Goal: Task Accomplishment & Management: Manage account settings

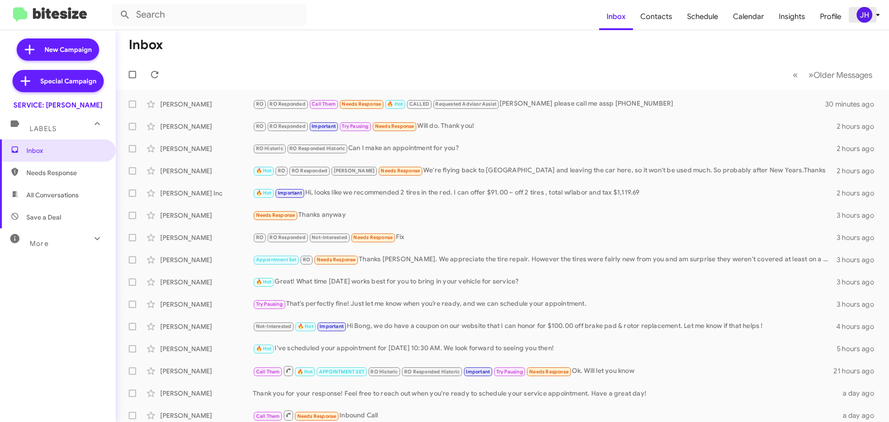
click at [858, 11] on div "JH" at bounding box center [865, 15] width 16 height 16
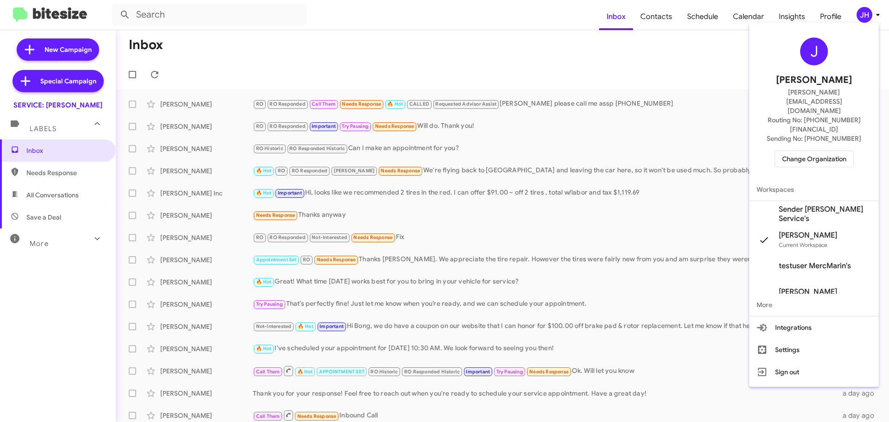
drag, startPoint x: 588, startPoint y: 52, endPoint x: 606, endPoint y: 47, distance: 18.5
click at [589, 52] on div at bounding box center [444, 211] width 889 height 422
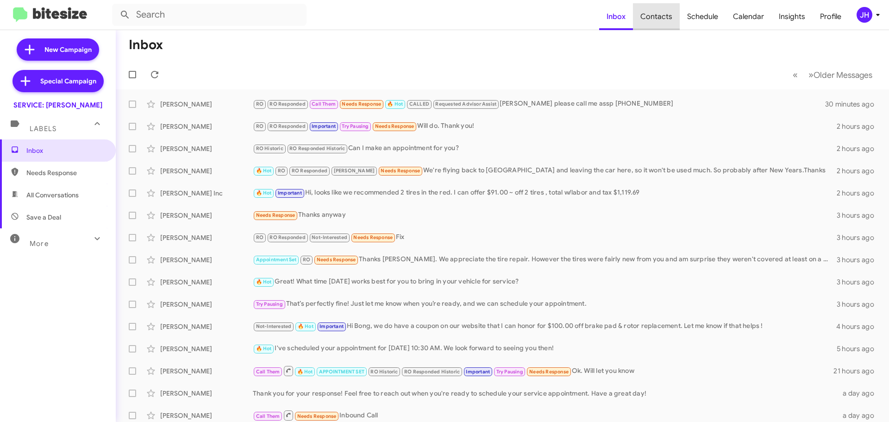
click at [663, 12] on span "Contacts" at bounding box center [656, 16] width 47 height 27
type input "in:groups"
click at [702, 14] on span "Schedule" at bounding box center [703, 16] width 46 height 27
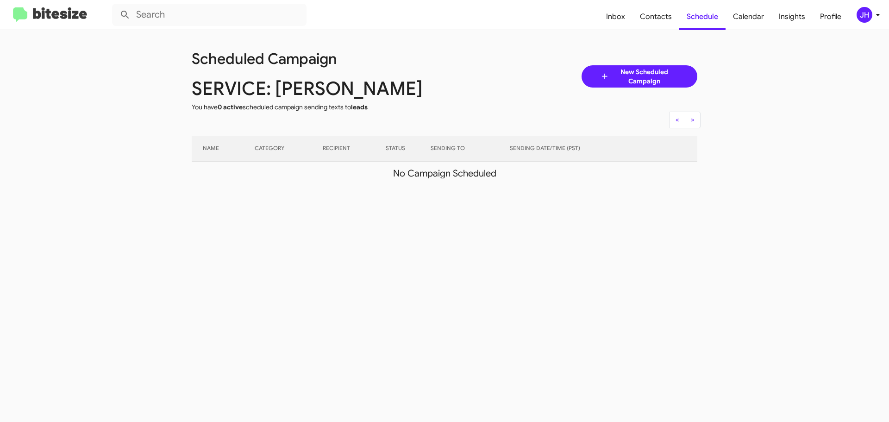
click at [855, 19] on button "JH" at bounding box center [864, 15] width 30 height 16
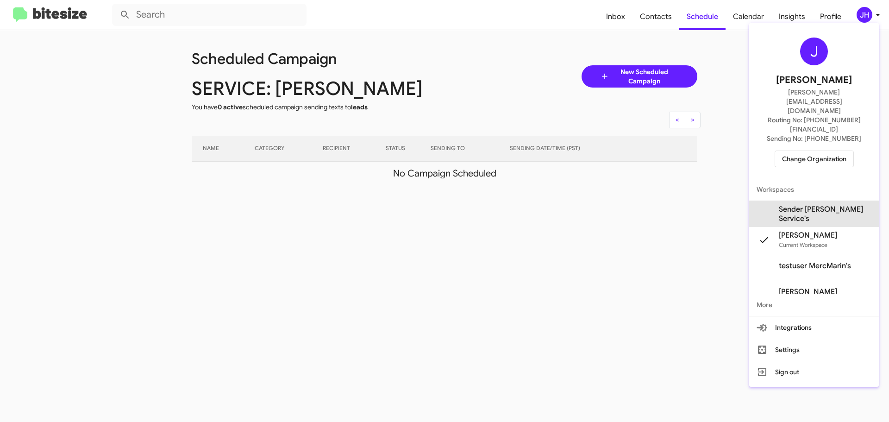
click at [836, 205] on span "Sender Mercedes Marin Service's" at bounding box center [825, 214] width 93 height 19
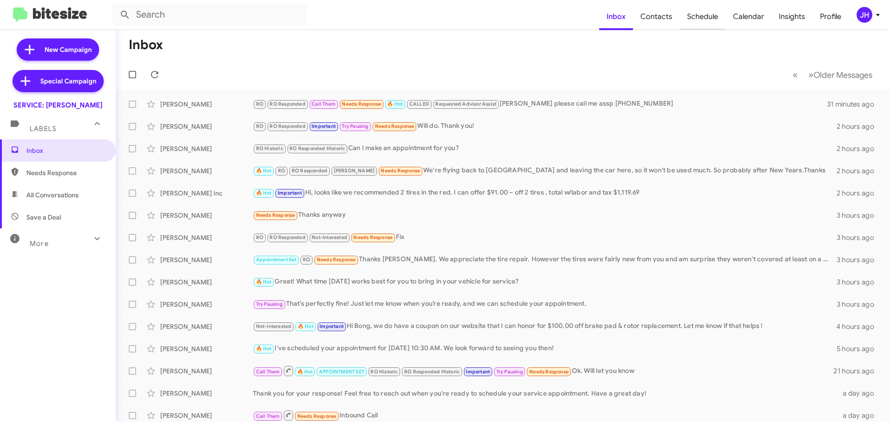
click at [700, 26] on span "Schedule" at bounding box center [703, 16] width 46 height 27
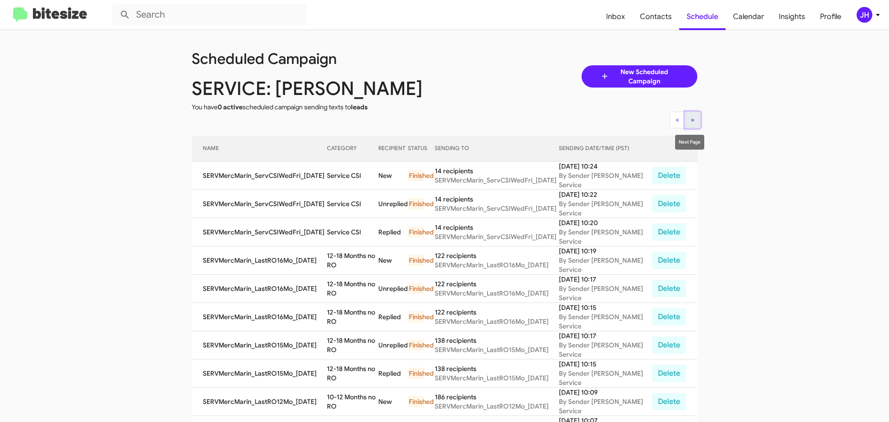
click at [695, 120] on button "» Next" at bounding box center [693, 120] width 16 height 17
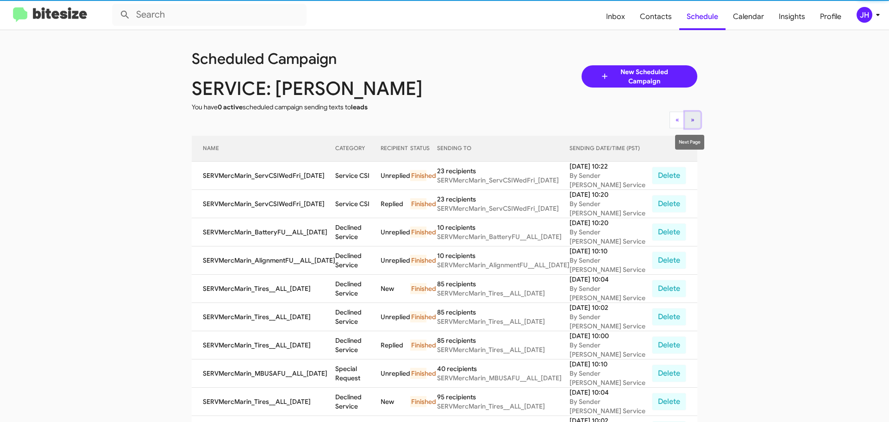
click at [695, 120] on button "» Next" at bounding box center [693, 120] width 16 height 17
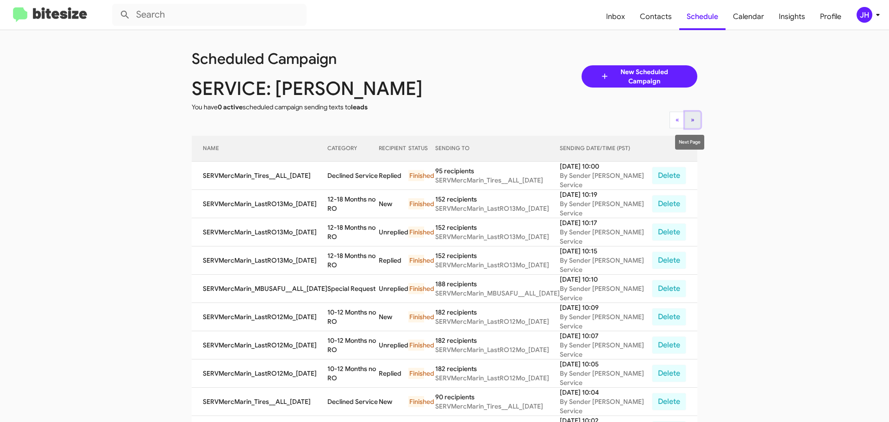
click at [697, 120] on button "» Next" at bounding box center [693, 120] width 16 height 17
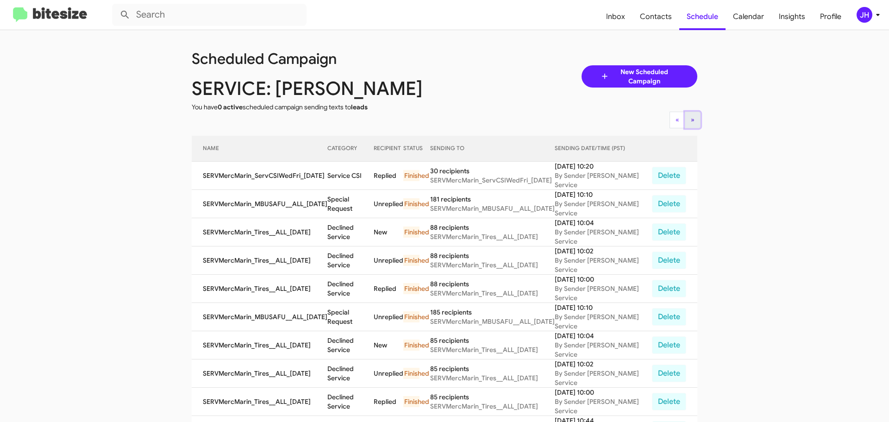
click at [691, 120] on span "»" at bounding box center [693, 119] width 4 height 8
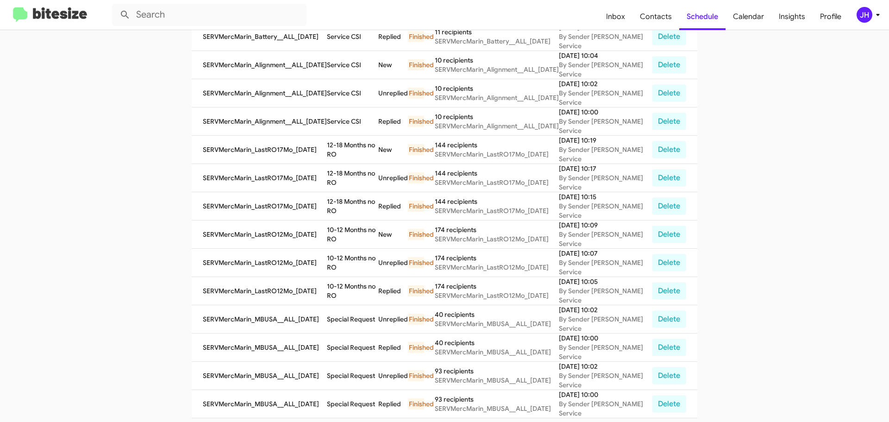
scroll to position [316, 0]
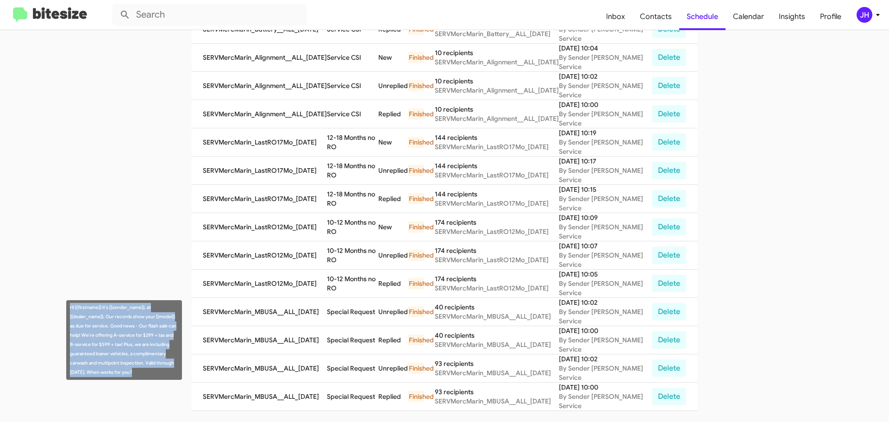
drag, startPoint x: 132, startPoint y: 371, endPoint x: 68, endPoint y: 308, distance: 90.7
click at [68, 308] on div "Hi {{firstname}} it's {{sender_name}}, at {{dealer_name}}. Our records show you…" at bounding box center [124, 340] width 116 height 80
copy div "Hi {{firstname}} it's {{sender_name}}, at {{dealer_name}}. Our records show you…"
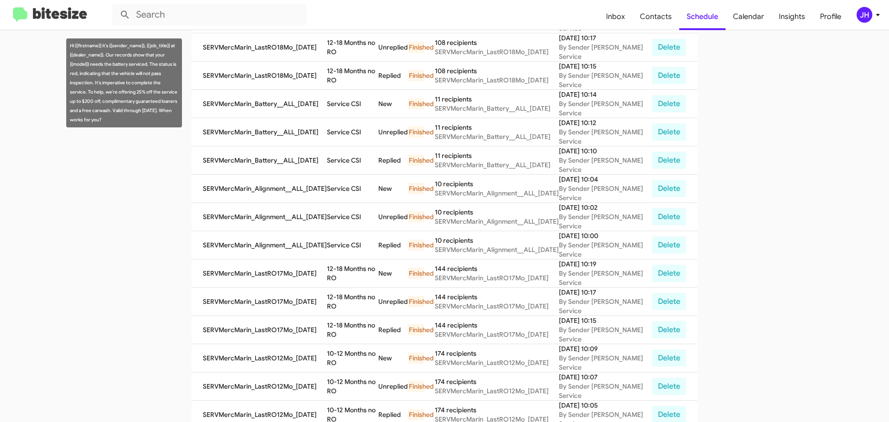
scroll to position [0, 0]
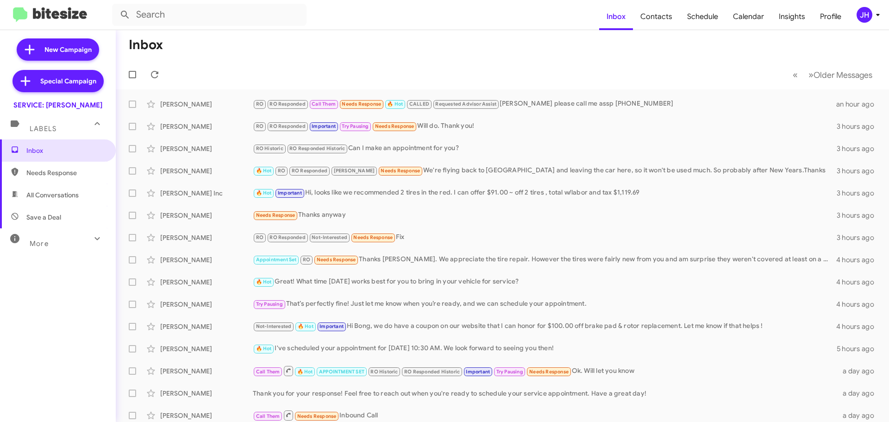
click at [867, 20] on div "JH" at bounding box center [865, 15] width 16 height 16
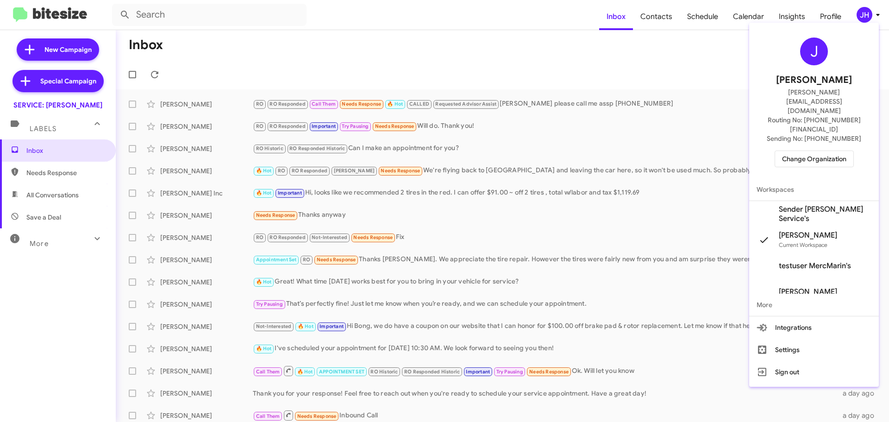
click at [835, 151] on span "Change Organization" at bounding box center [814, 159] width 64 height 16
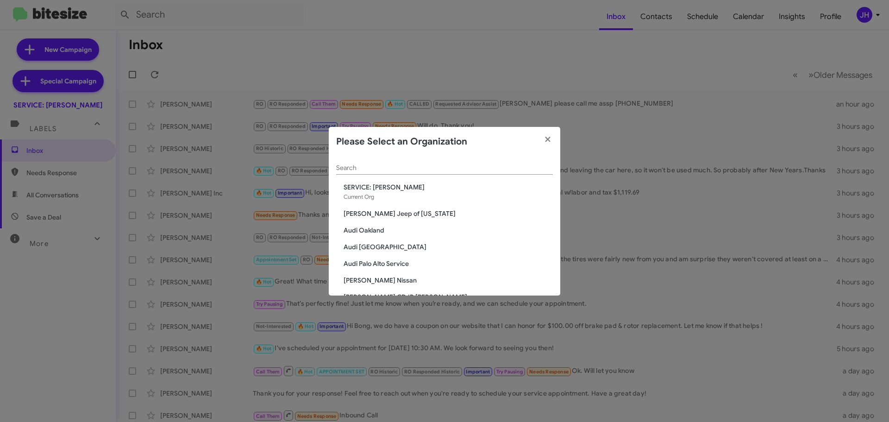
click at [392, 172] on div "Search" at bounding box center [444, 165] width 217 height 18
type input "marin"
click at [377, 262] on span "Toyota Marin" at bounding box center [448, 263] width 209 height 9
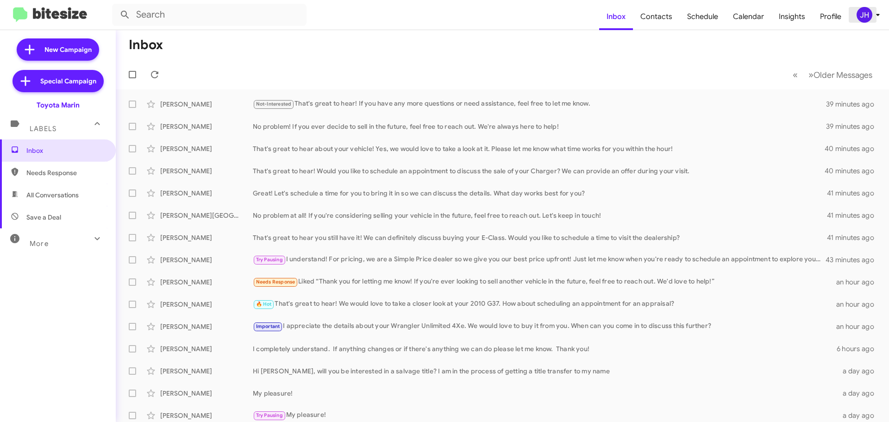
click at [854, 13] on button "JH" at bounding box center [864, 15] width 30 height 16
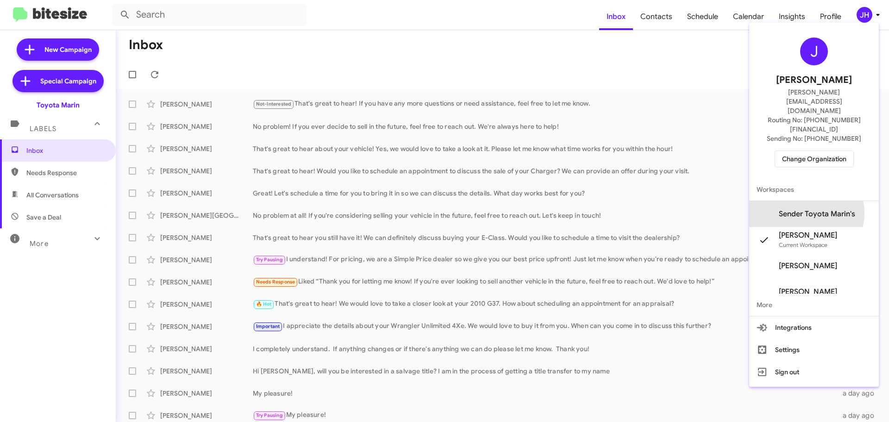
click at [816, 209] on span "Sender Toyota Marin's" at bounding box center [817, 213] width 76 height 9
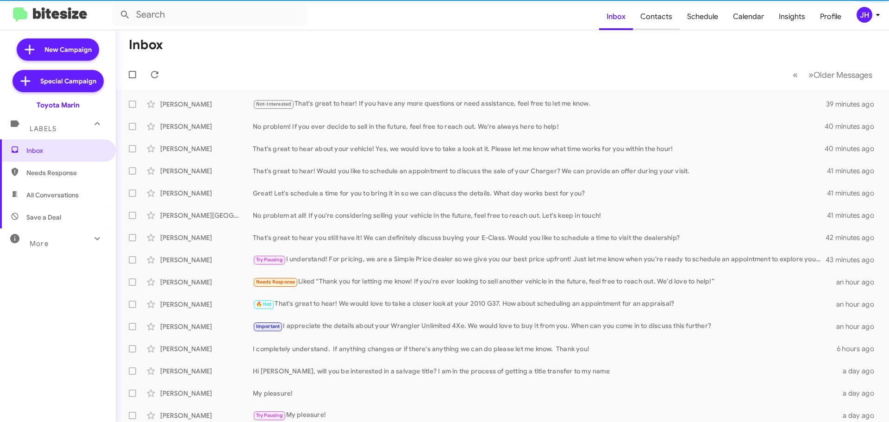
click at [667, 18] on span "Contacts" at bounding box center [656, 16] width 47 height 27
type input "in:groups"
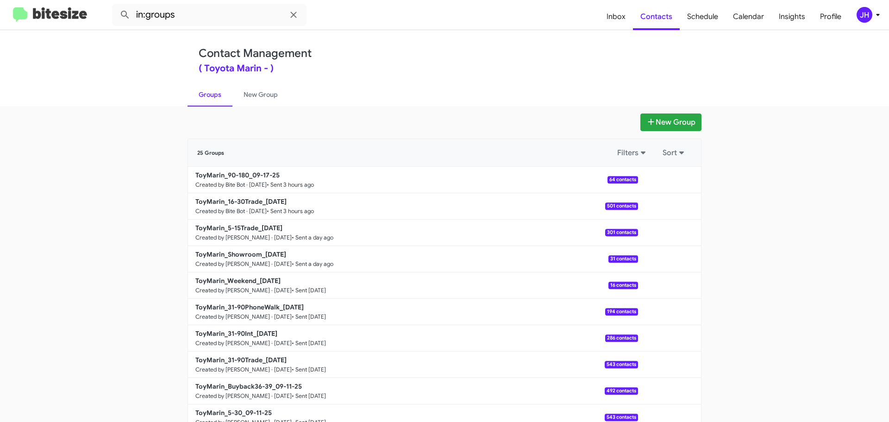
click at [866, 12] on div "JH" at bounding box center [865, 15] width 16 height 16
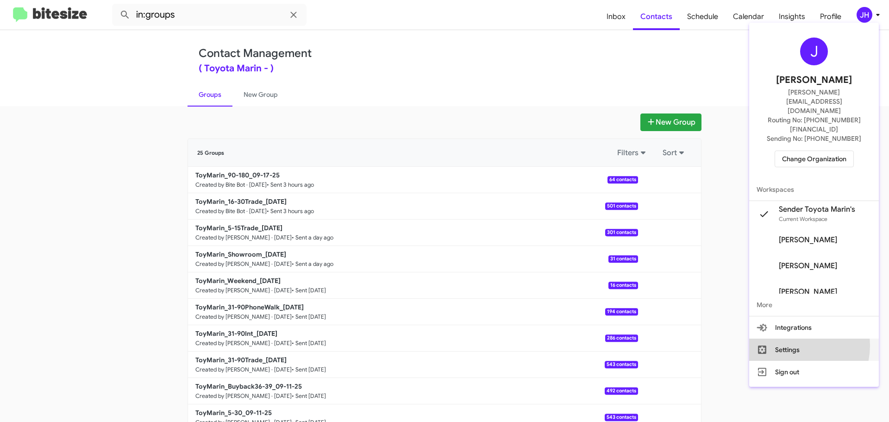
click at [803, 338] on button "Settings" at bounding box center [814, 349] width 130 height 22
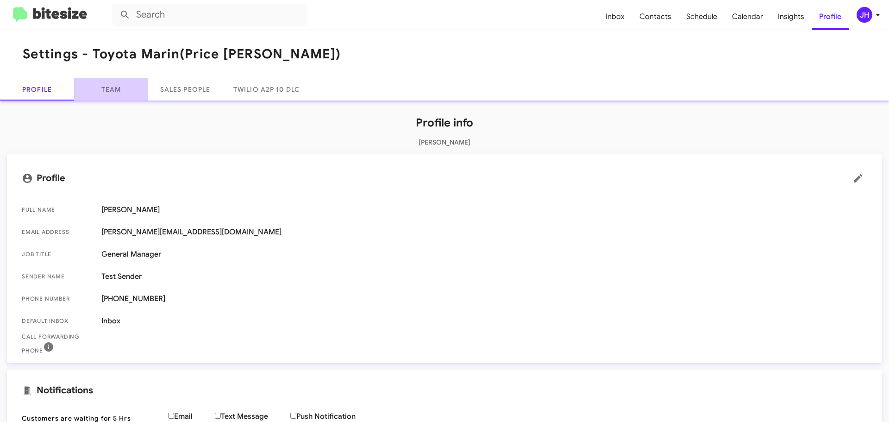
click at [122, 91] on link "Team" at bounding box center [111, 89] width 74 height 22
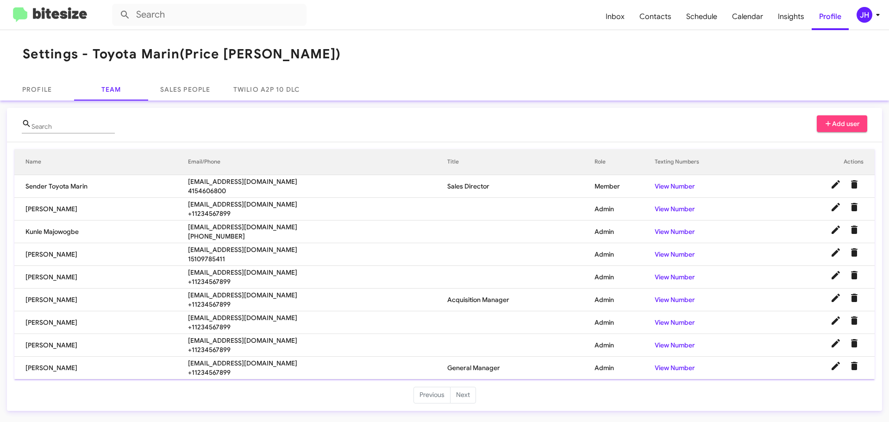
click at [51, 208] on td "[PERSON_NAME]" at bounding box center [101, 209] width 174 height 23
drag, startPoint x: 55, startPoint y: 208, endPoint x: 26, endPoint y: 207, distance: 28.3
click at [26, 207] on td "[PERSON_NAME]" at bounding box center [101, 209] width 174 height 23
copy td "[PERSON_NAME]"
drag, startPoint x: 55, startPoint y: 322, endPoint x: 26, endPoint y: 324, distance: 29.3
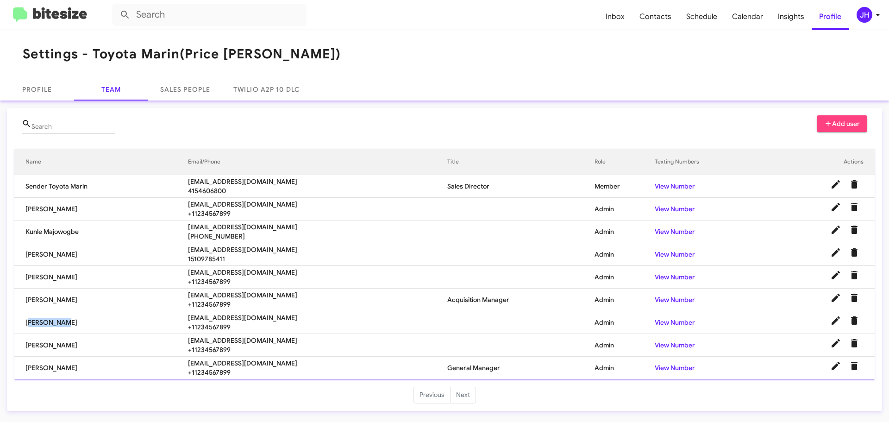
click at [26, 324] on td "[PERSON_NAME]" at bounding box center [101, 322] width 174 height 23
copy td "[PERSON_NAME]"
drag, startPoint x: 80, startPoint y: 232, endPoint x: 25, endPoint y: 231, distance: 55.1
click at [25, 231] on td "Kunle Majowogbe" at bounding box center [101, 231] width 174 height 23
copy td "Kunle Majowogbe"
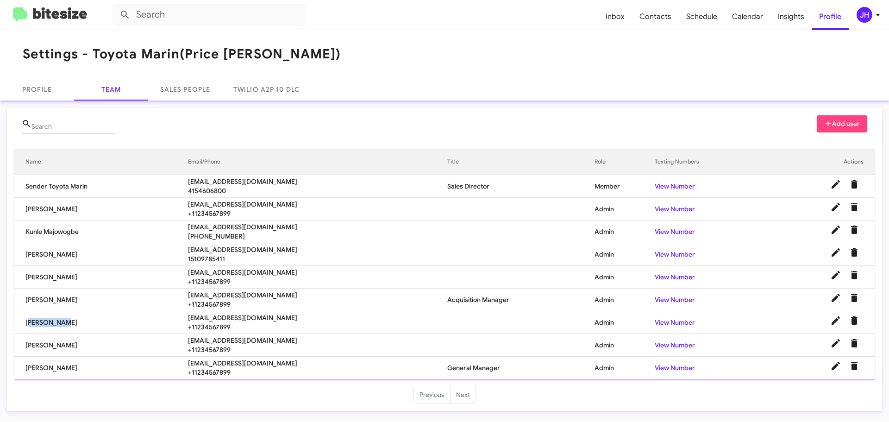
click at [98, 229] on td "Kunle Majowogbe" at bounding box center [101, 231] width 174 height 23
drag, startPoint x: 83, startPoint y: 232, endPoint x: 27, endPoint y: 232, distance: 56.0
click at [27, 232] on td "Kunle Majowogbe" at bounding box center [101, 231] width 174 height 23
copy td "Kunle Majowogbe"
click at [354, 136] on div "Search Add user" at bounding box center [444, 128] width 845 height 26
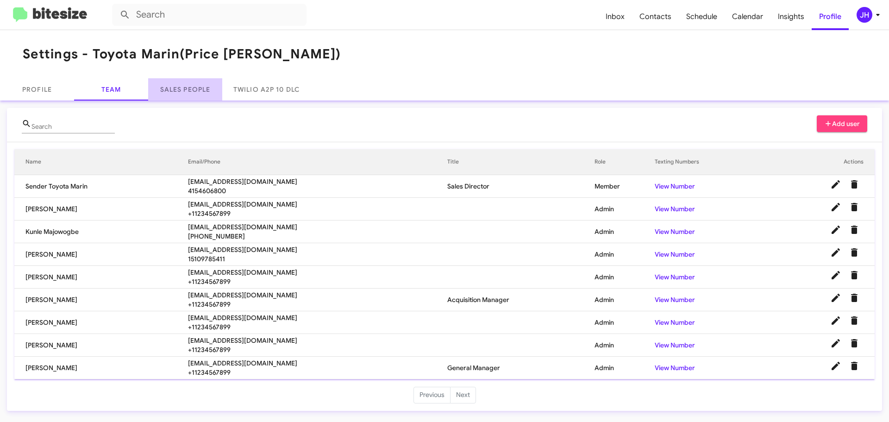
click at [194, 91] on link "Sales People" at bounding box center [185, 89] width 74 height 22
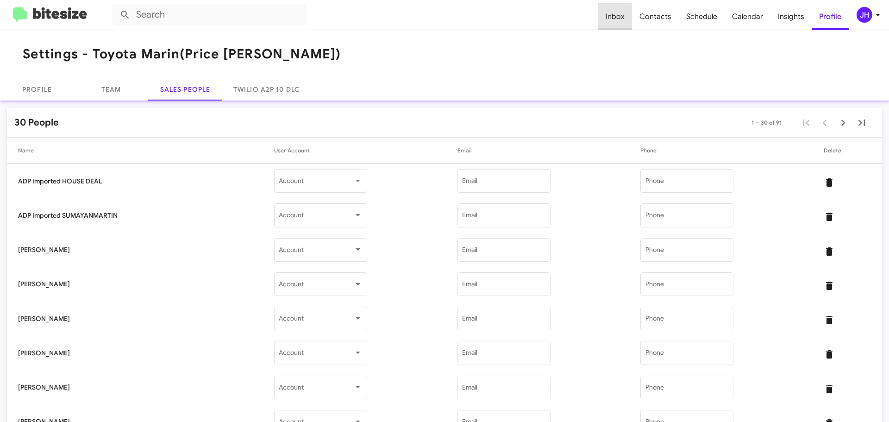
click at [620, 19] on span "Inbox" at bounding box center [615, 16] width 34 height 27
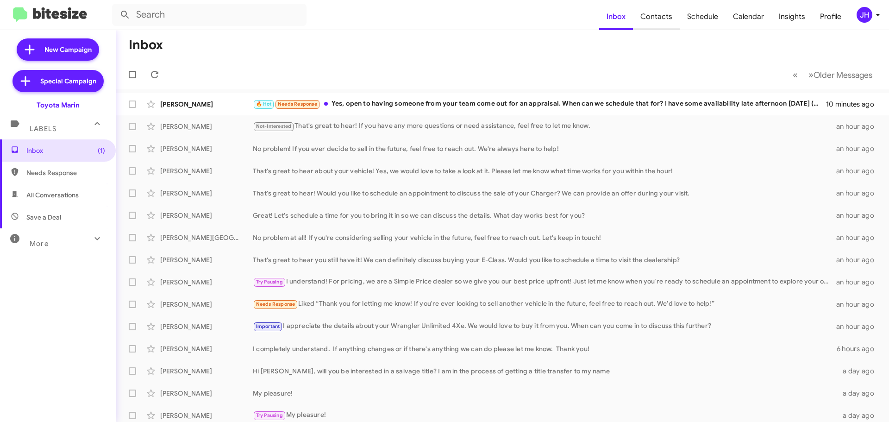
click at [661, 19] on span "Contacts" at bounding box center [656, 16] width 47 height 27
type input "in:groups"
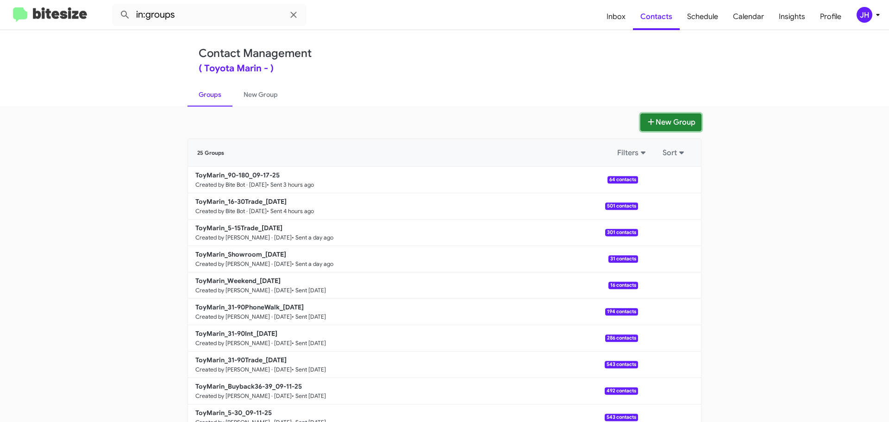
click at [655, 119] on button "New Group" at bounding box center [670, 122] width 61 height 18
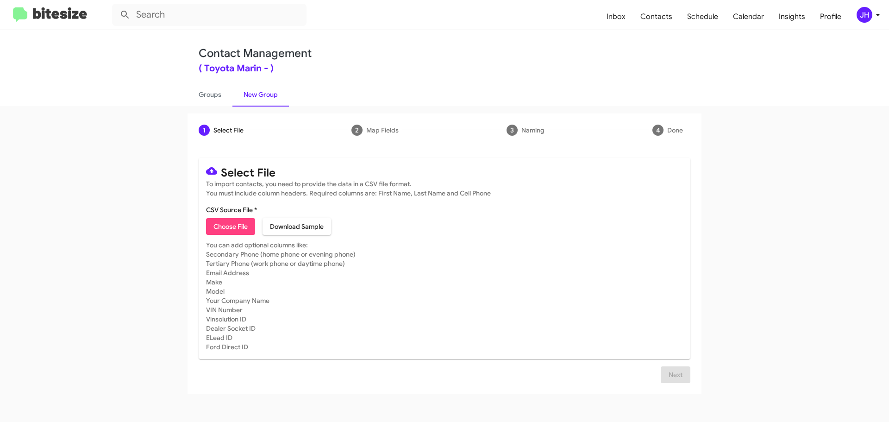
click at [239, 220] on span "Choose File" at bounding box center [230, 226] width 34 height 17
type input "SalesUpload - DATA"
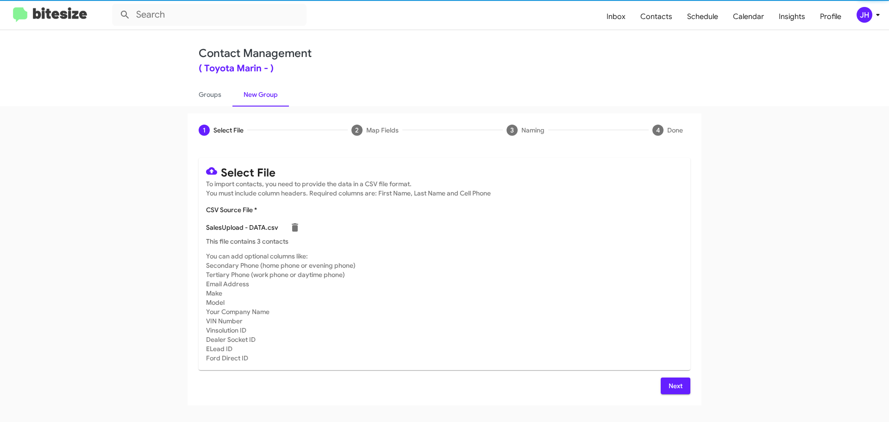
click at [680, 382] on span "Next" at bounding box center [675, 385] width 15 height 17
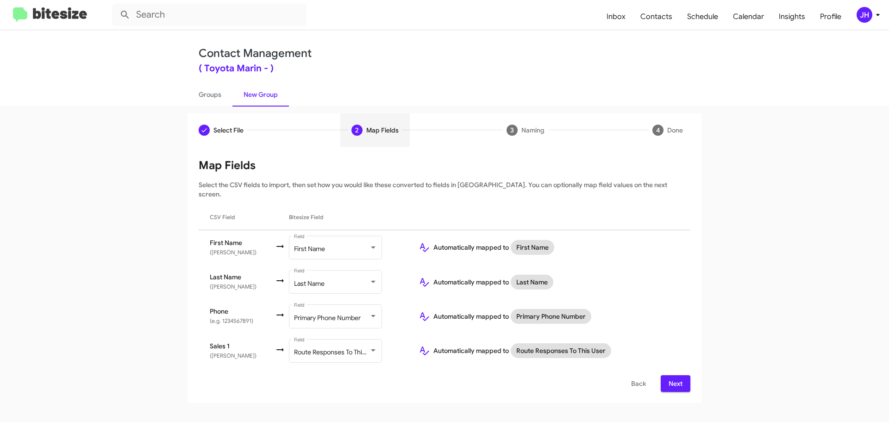
click at [671, 378] on span "Next" at bounding box center [675, 383] width 15 height 17
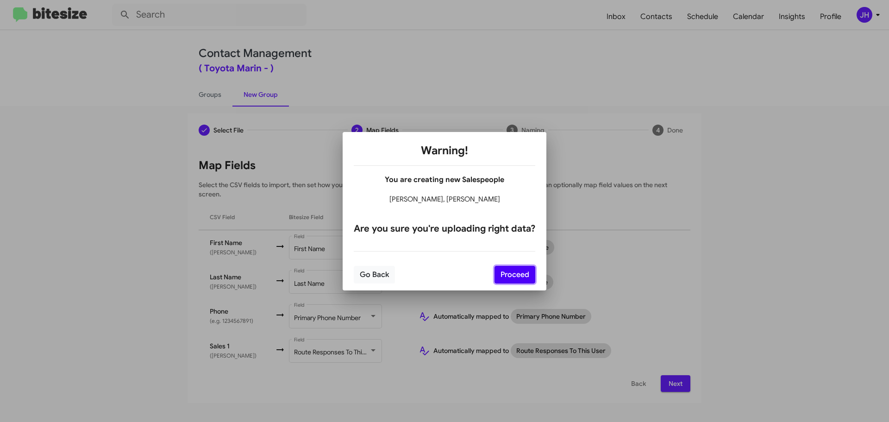
click at [511, 274] on button "Proceed" at bounding box center [514, 275] width 41 height 18
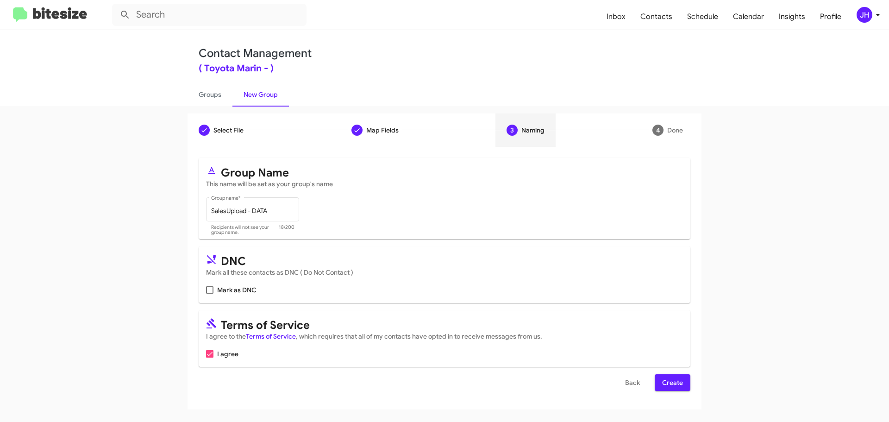
click at [676, 380] on span "Create" at bounding box center [672, 382] width 21 height 17
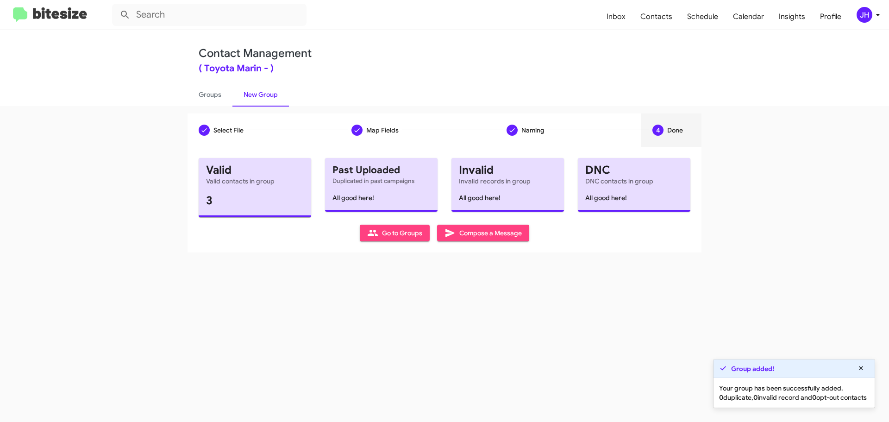
click at [856, 18] on span "JH" at bounding box center [870, 15] width 28 height 16
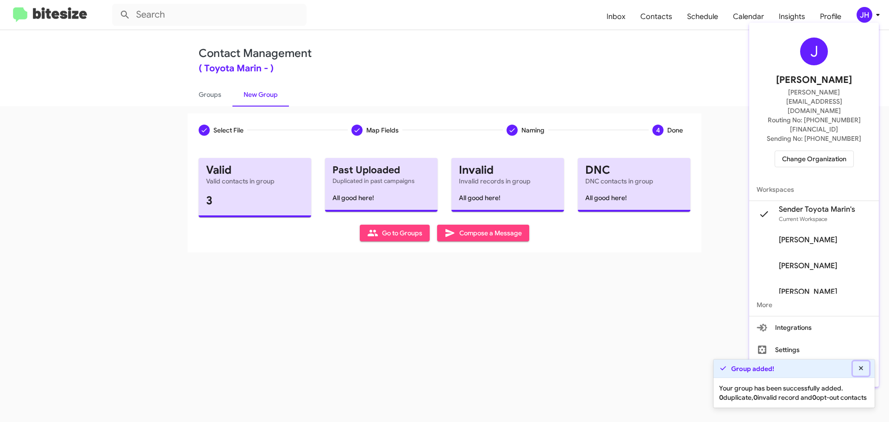
click at [858, 365] on icon at bounding box center [861, 368] width 8 height 6
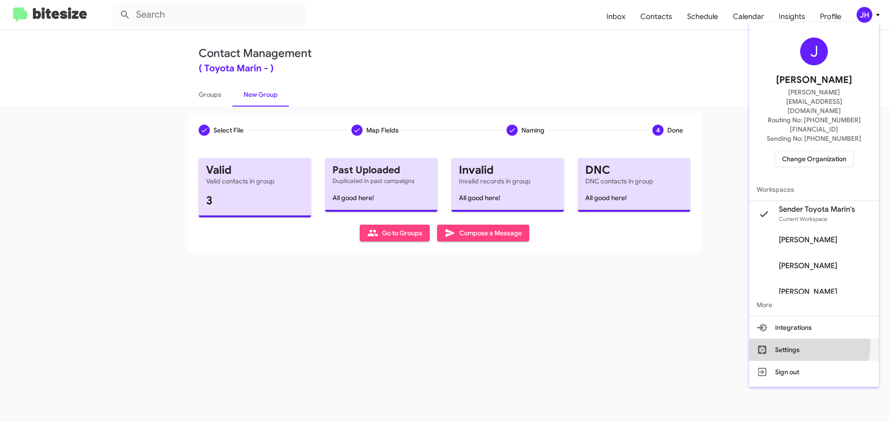
click at [803, 338] on button "Settings" at bounding box center [814, 349] width 130 height 22
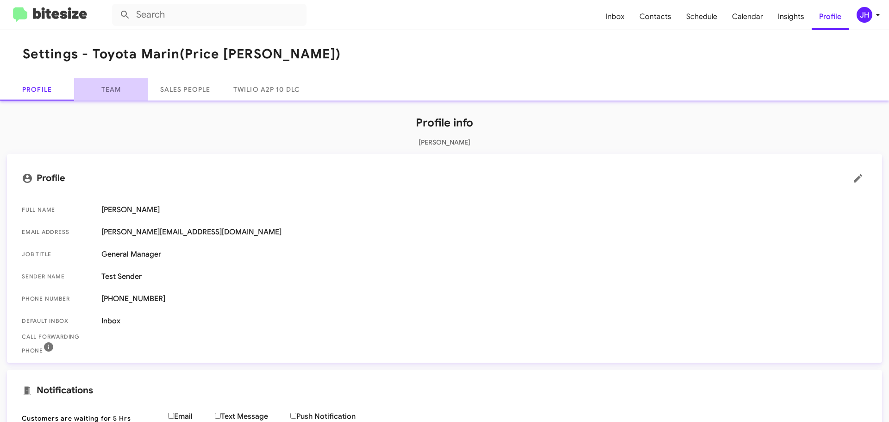
click at [112, 88] on link "Team" at bounding box center [111, 89] width 74 height 22
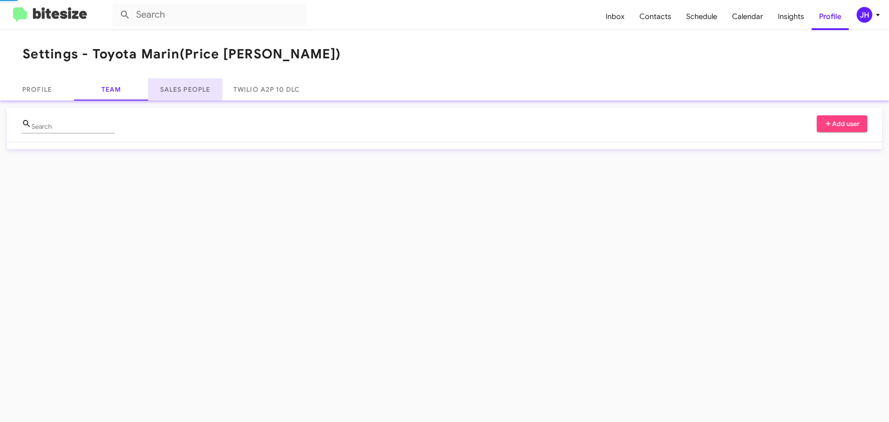
click at [177, 83] on link "Sales People" at bounding box center [185, 89] width 74 height 22
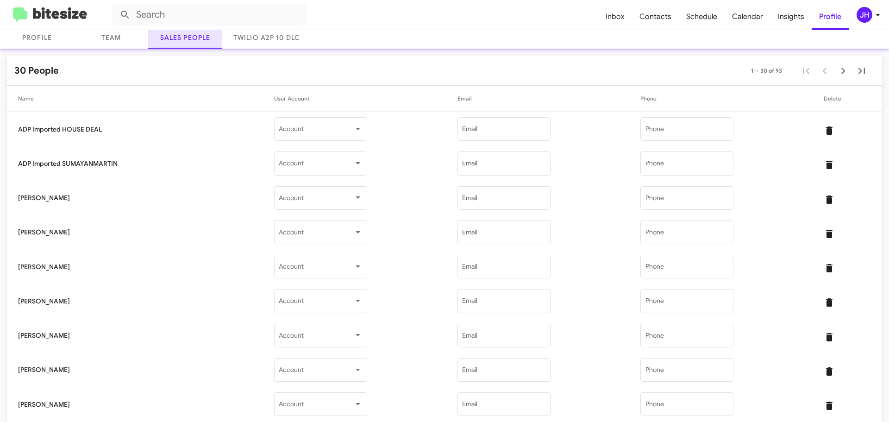
scroll to position [93, 0]
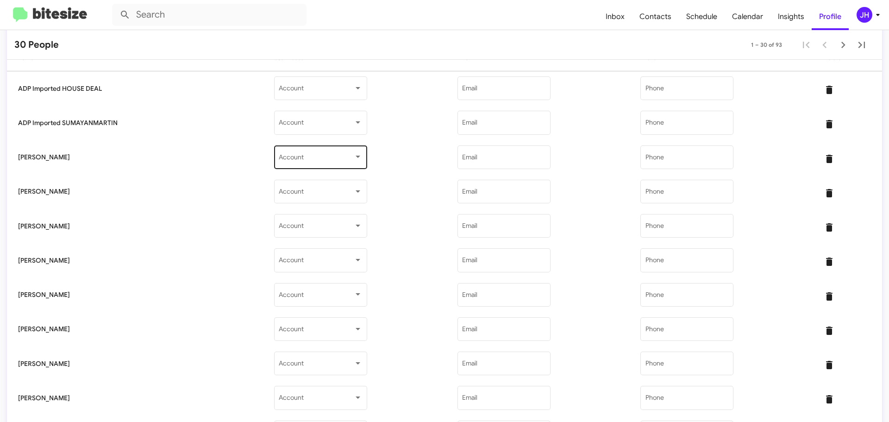
click at [279, 163] on div "Account" at bounding box center [320, 156] width 83 height 25
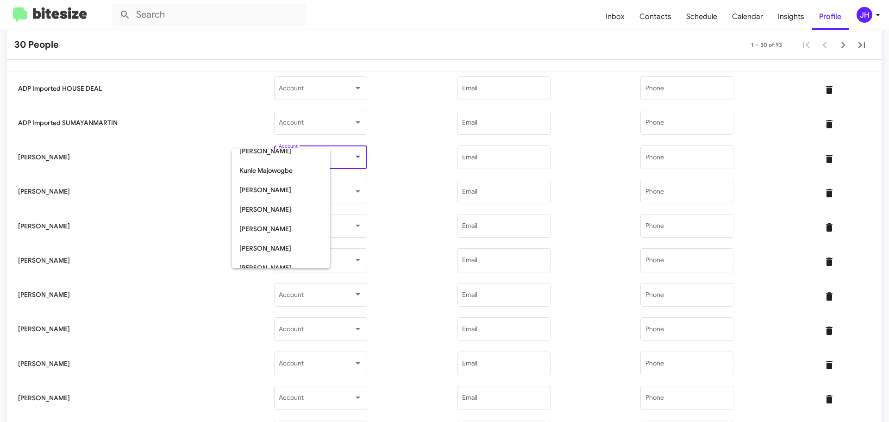
scroll to position [76, 0]
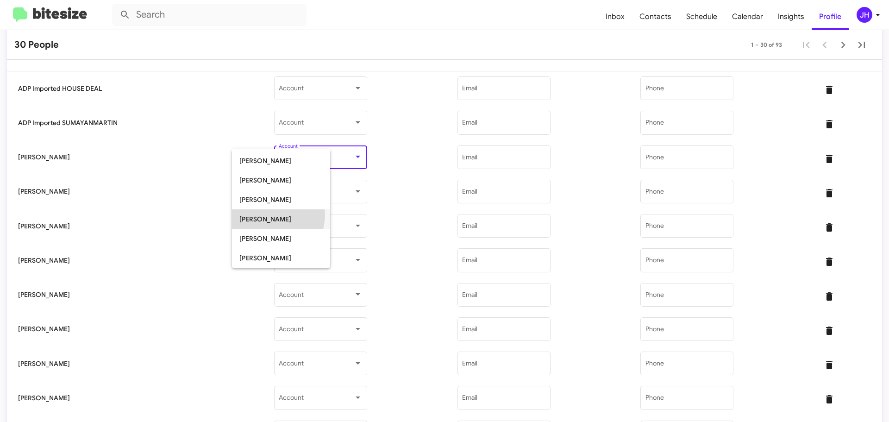
click at [264, 214] on span "[PERSON_NAME]" at bounding box center [280, 218] width 83 height 19
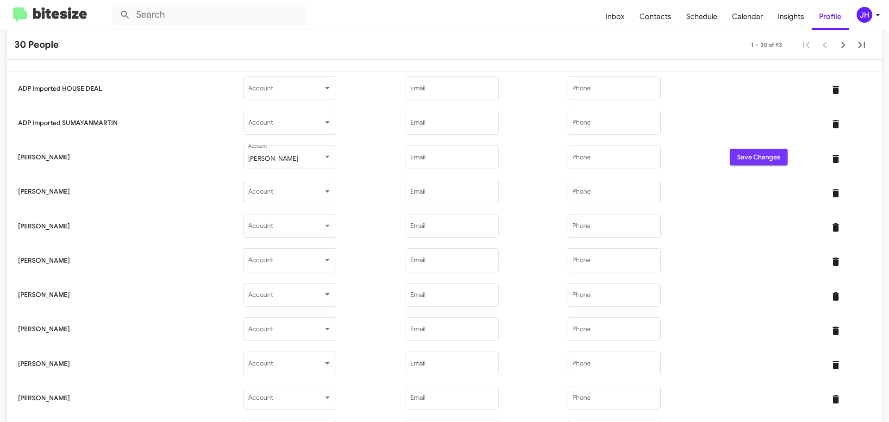
click at [756, 157] on span "Save Changes" at bounding box center [758, 157] width 43 height 17
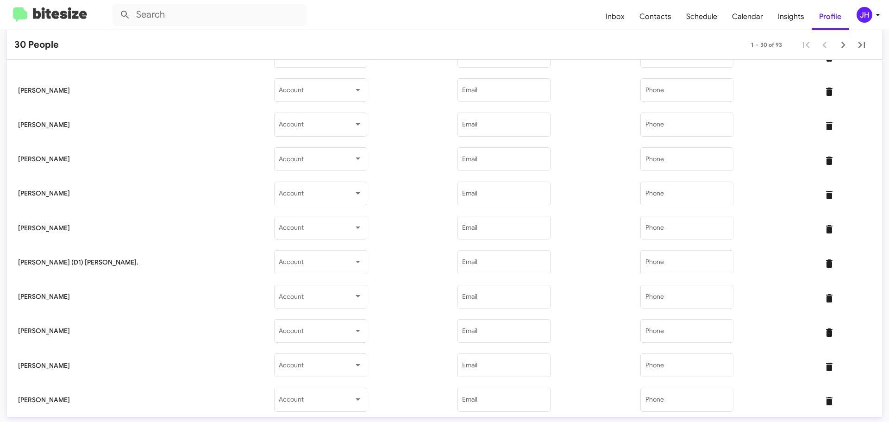
scroll to position [781, 0]
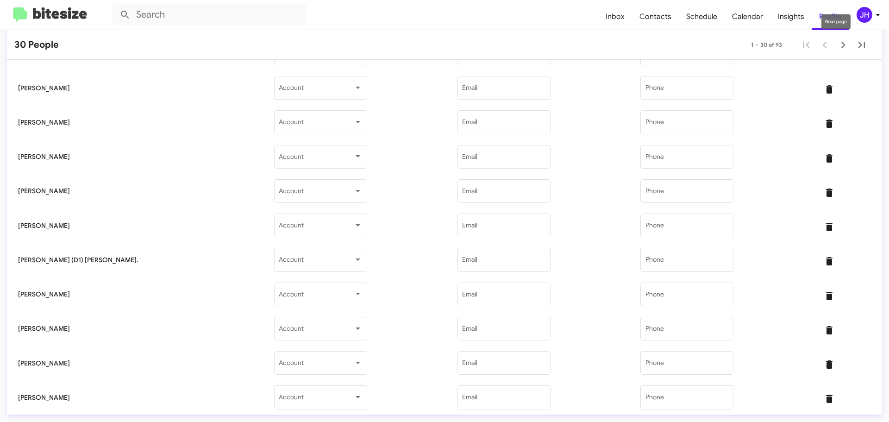
click at [841, 45] on icon "Next page" at bounding box center [843, 45] width 4 height 6
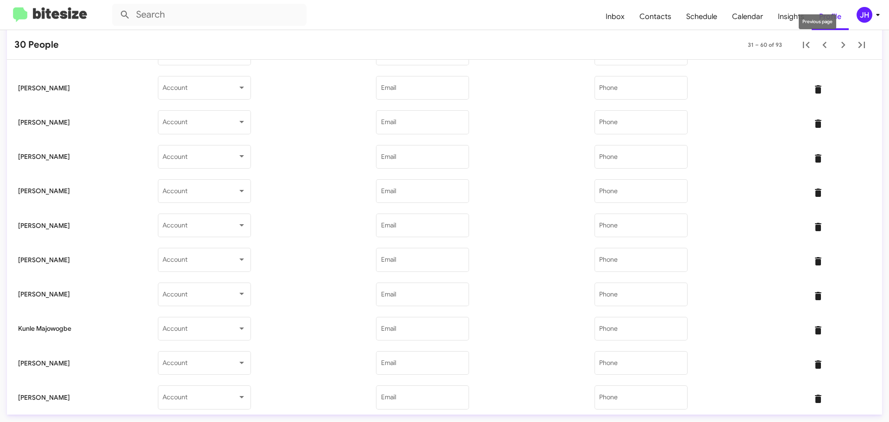
click at [818, 46] on icon "Previous page" at bounding box center [824, 44] width 13 height 13
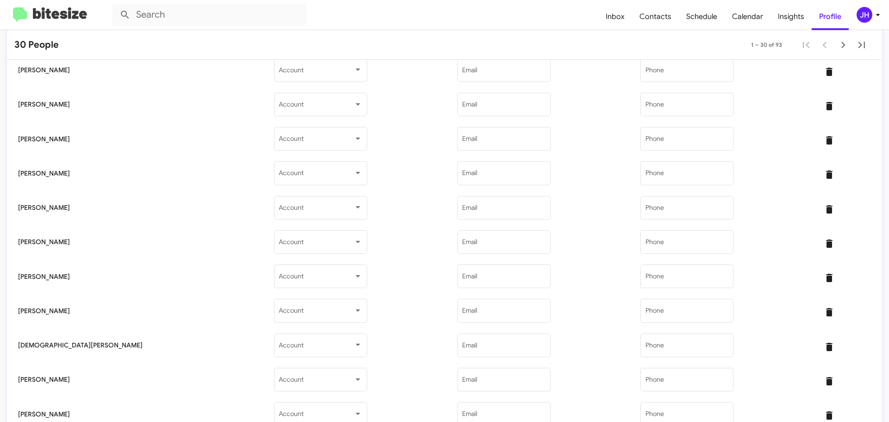
scroll to position [781, 0]
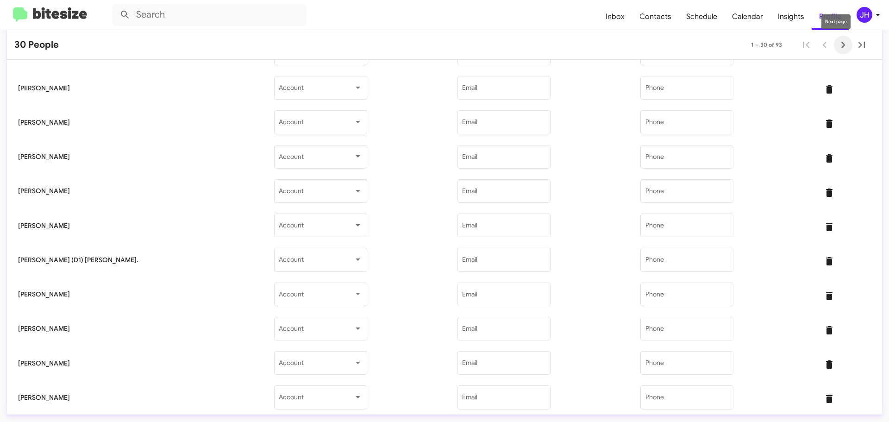
click at [839, 46] on icon "Next page" at bounding box center [843, 44] width 13 height 13
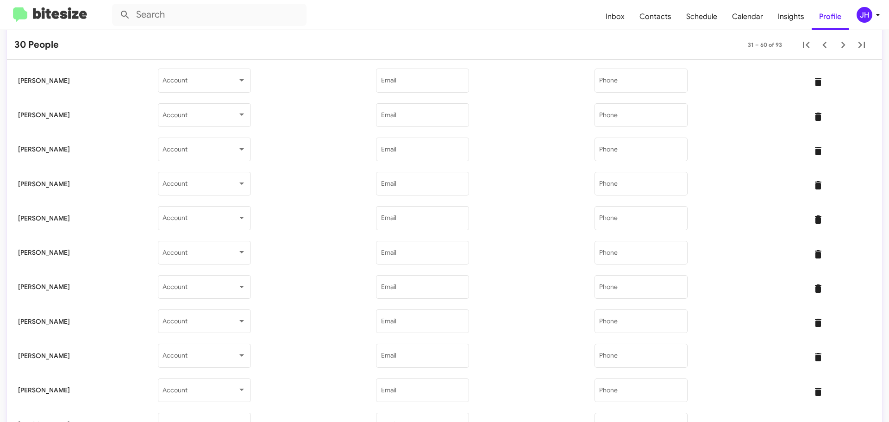
scroll to position [410, 0]
click at [217, 214] on div "Account" at bounding box center [204, 216] width 83 height 25
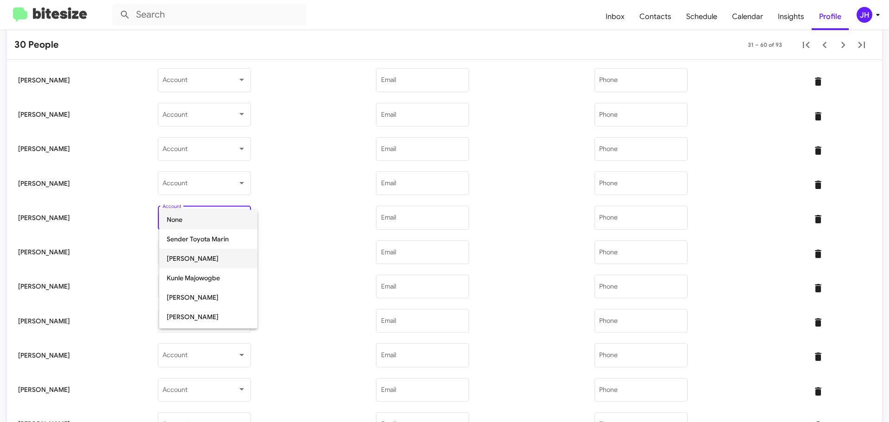
click at [211, 254] on span "[PERSON_NAME]" at bounding box center [208, 258] width 83 height 19
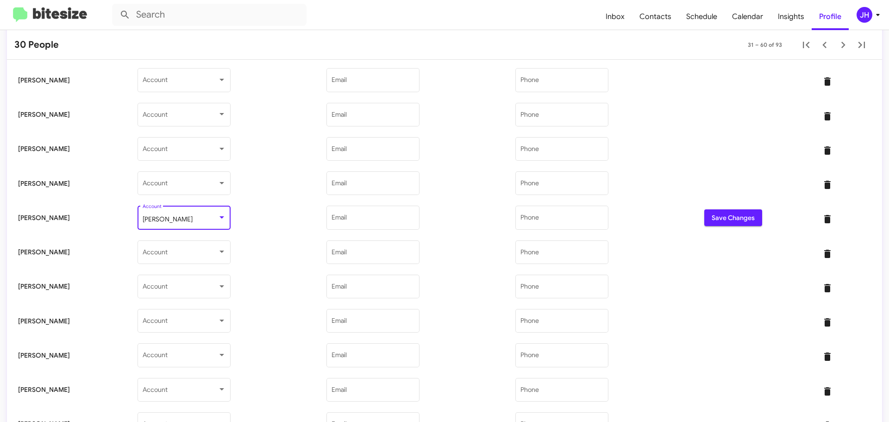
click at [725, 219] on span "Save Changes" at bounding box center [733, 217] width 43 height 17
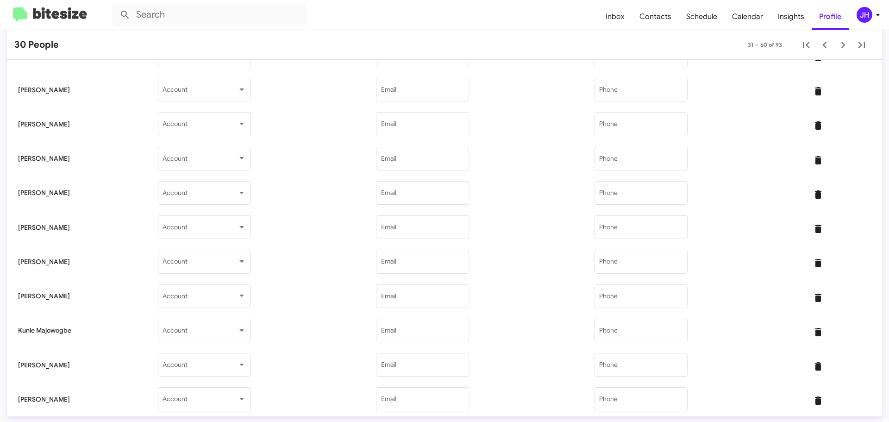
scroll to position [781, 0]
click at [238, 331] on span at bounding box center [200, 329] width 75 height 7
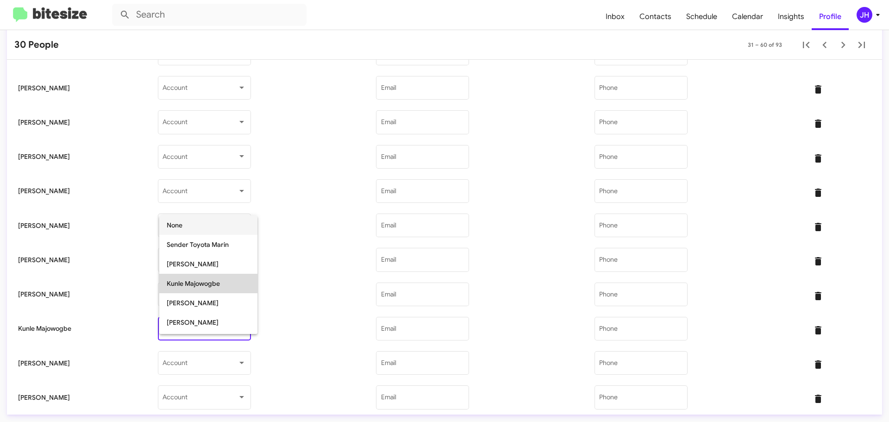
click at [223, 288] on span "Kunle Majowogbe" at bounding box center [208, 283] width 83 height 19
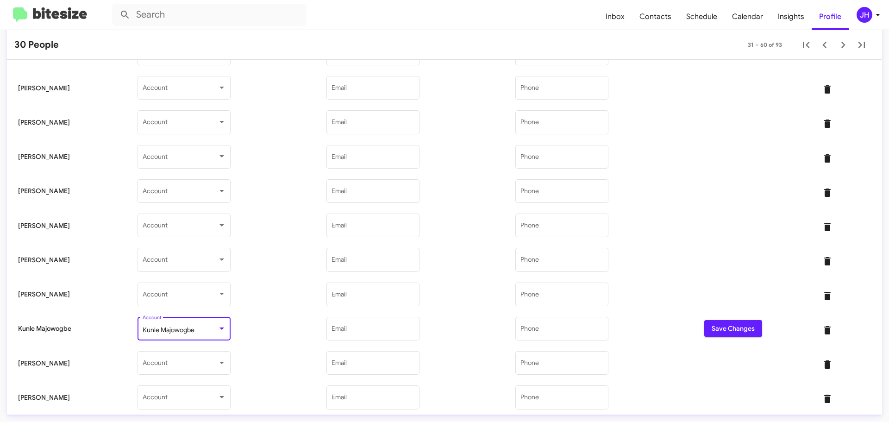
click at [720, 332] on span "Save Changes" at bounding box center [733, 328] width 43 height 17
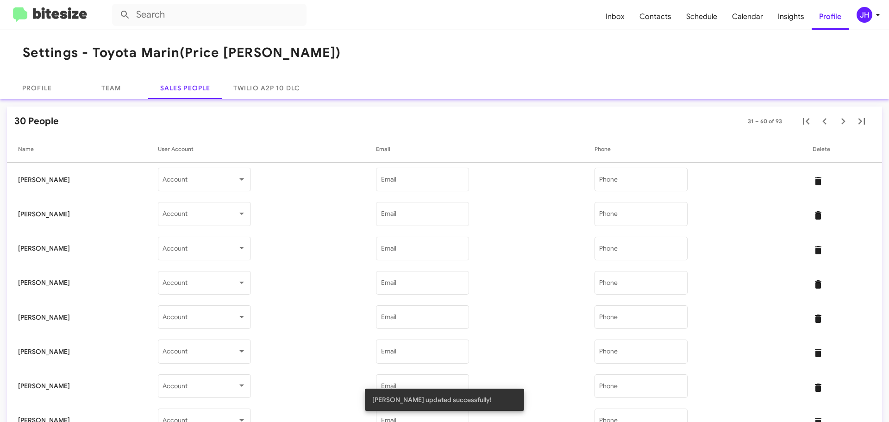
scroll to position [0, 0]
